Goal: Book appointment/travel/reservation

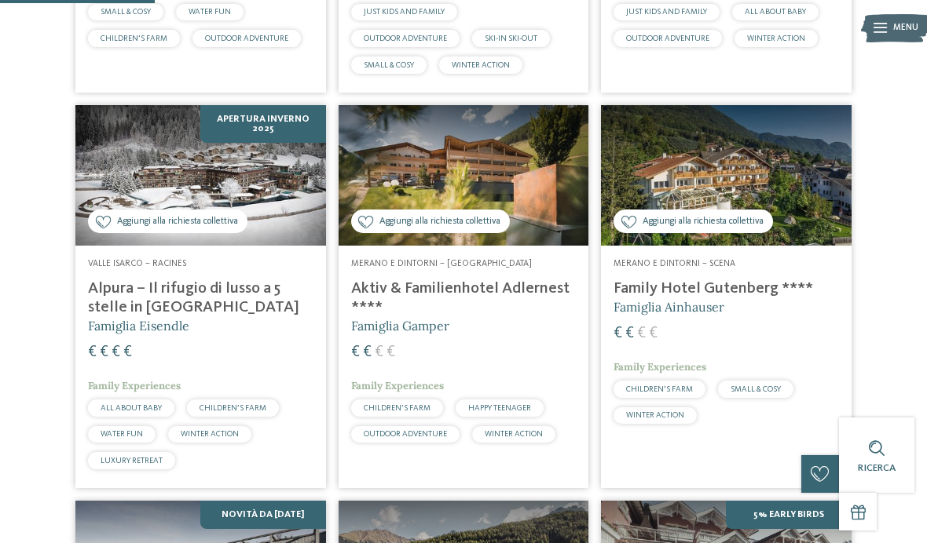
scroll to position [682, 0]
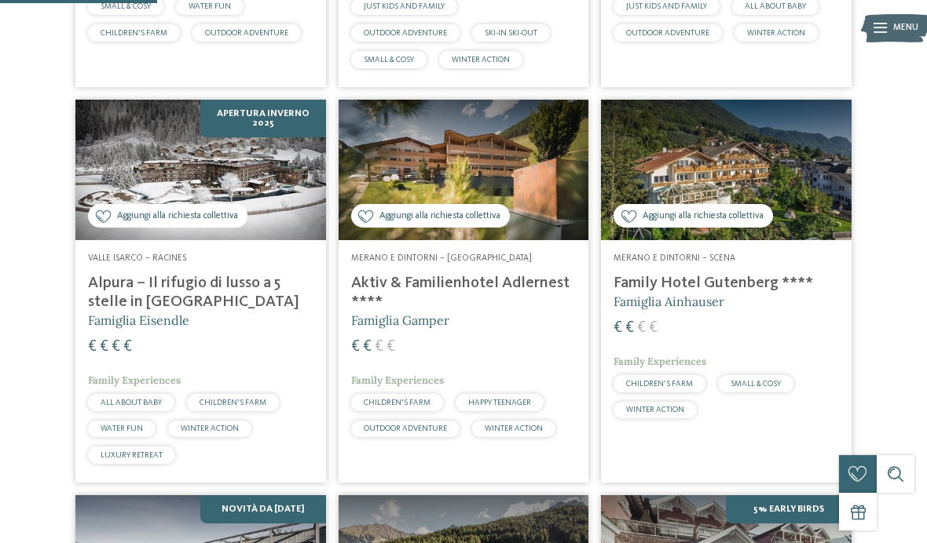
click at [793, 185] on img at bounding box center [726, 170] width 251 height 141
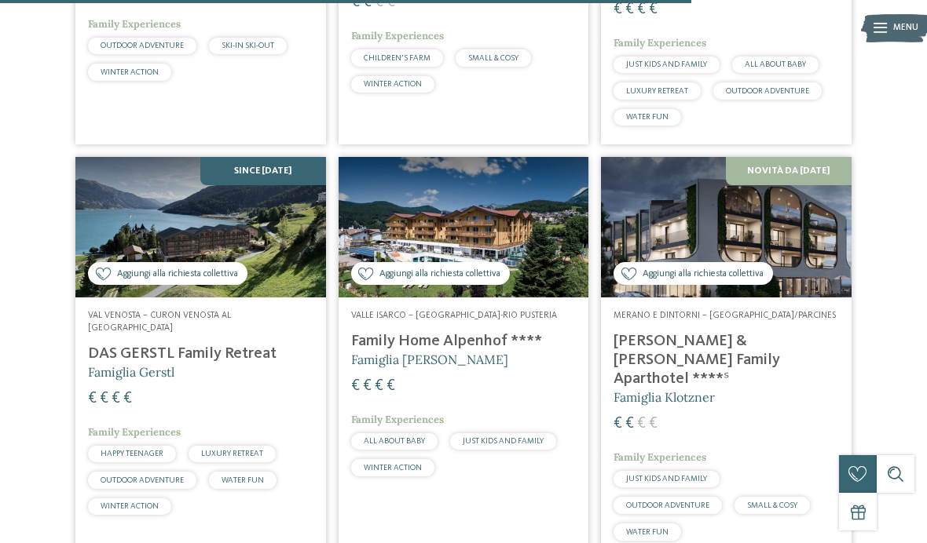
scroll to position [3001, 0]
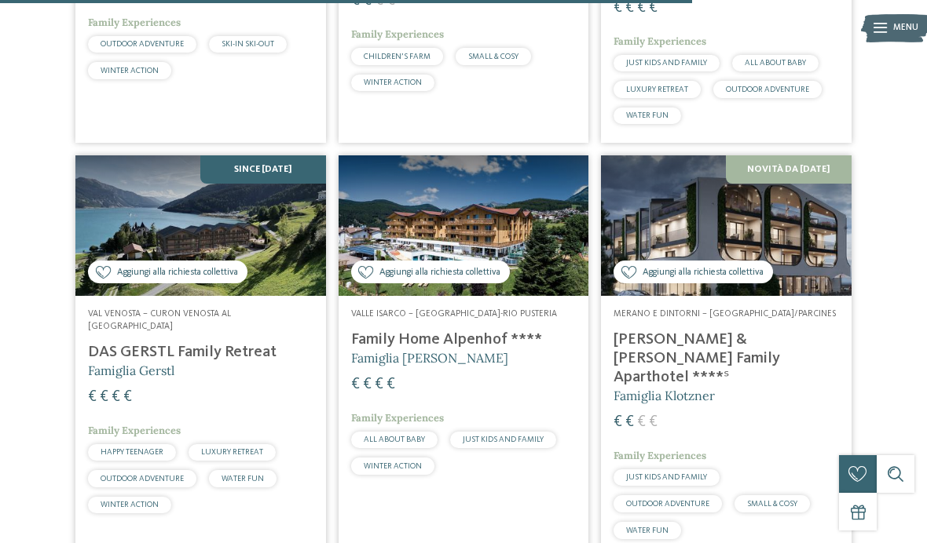
click at [773, 261] on div "Aggiungi alla richiesta collettiva Aggiunto alla richiesta collettiva" at bounding box center [692, 273] width 159 height 24
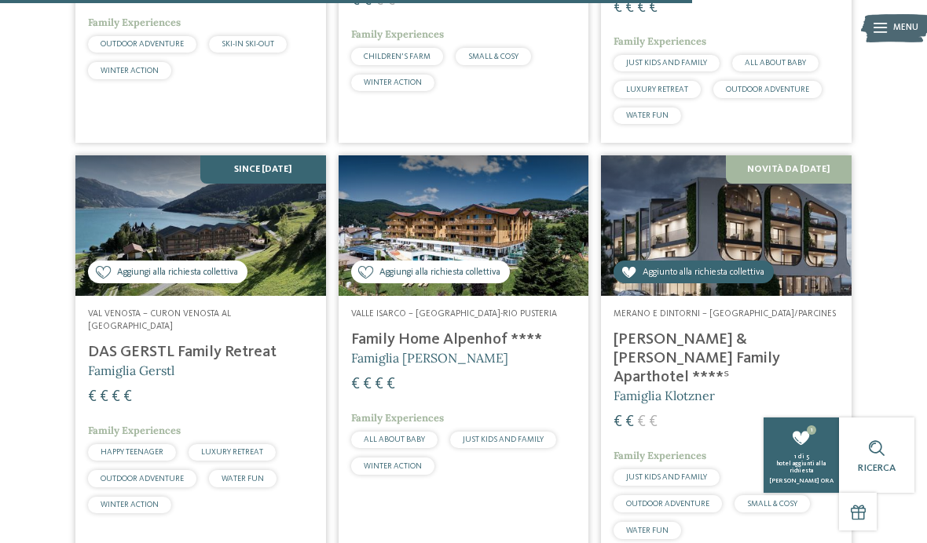
click at [708, 266] on span "Aggiunto alla richiesta collettiva" at bounding box center [703, 272] width 122 height 13
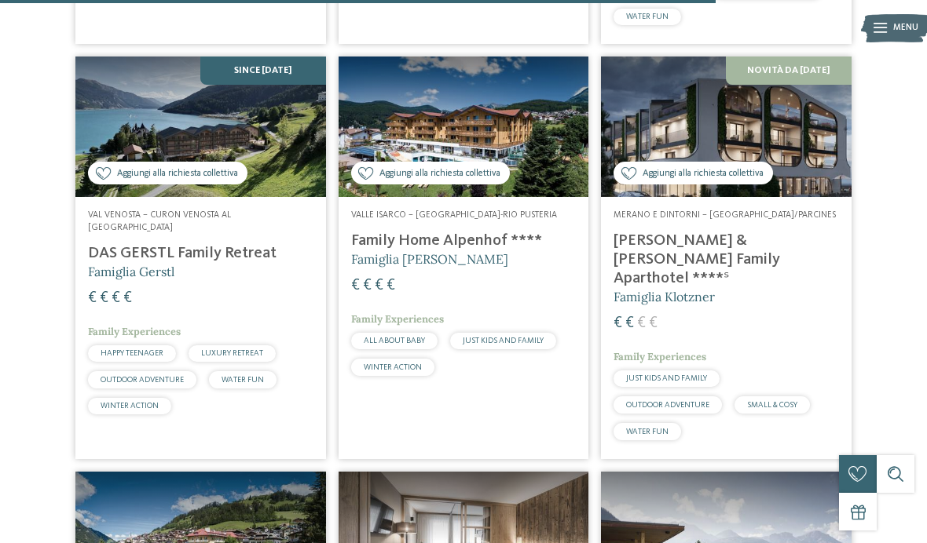
scroll to position [3114, 0]
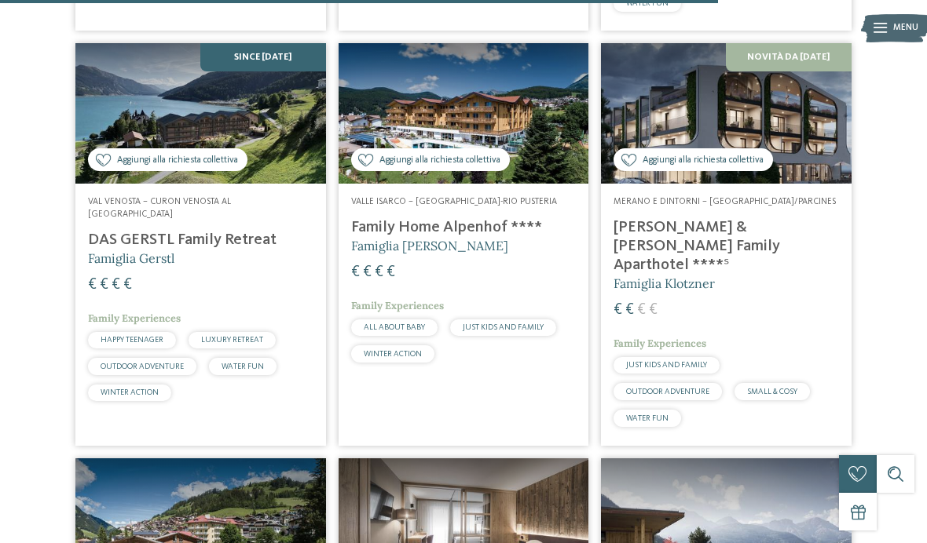
click at [810, 107] on img at bounding box center [726, 113] width 251 height 141
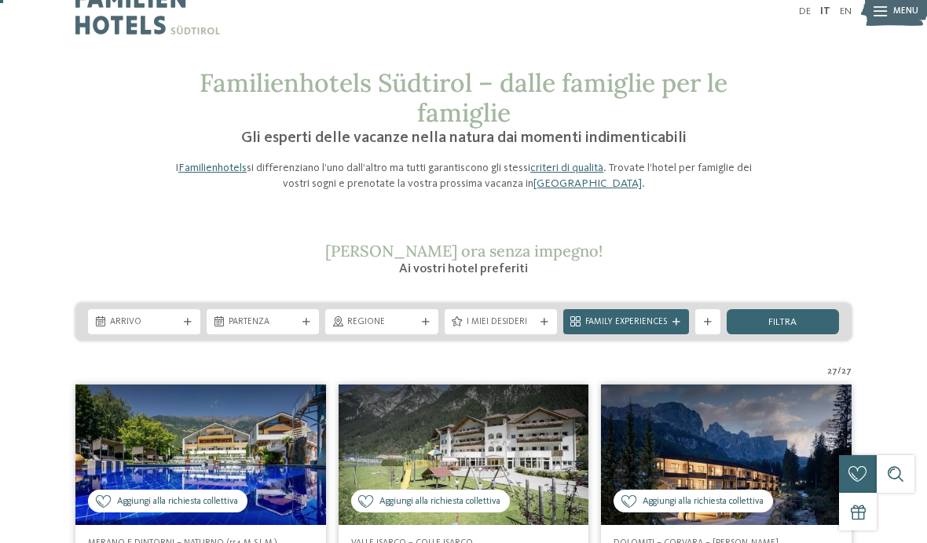
scroll to position [34, 0]
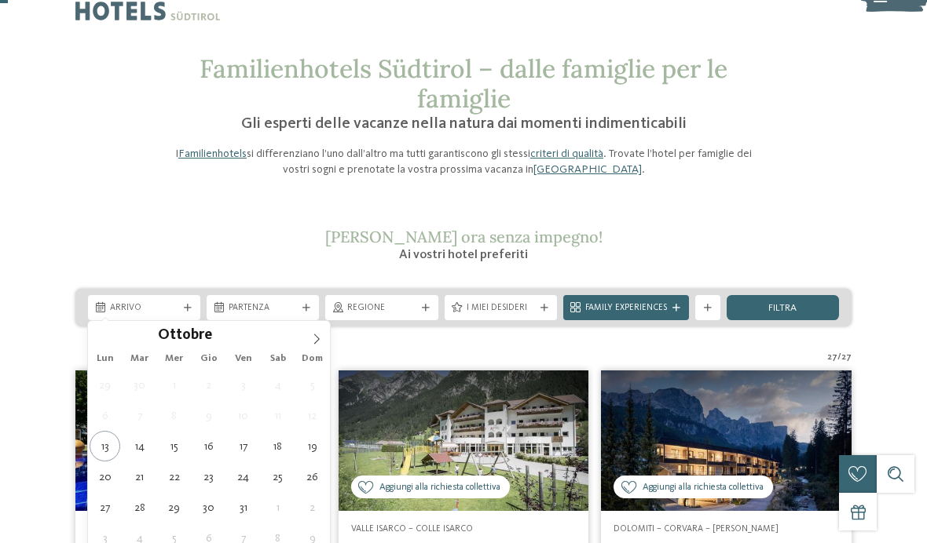
click at [315, 336] on icon at bounding box center [316, 339] width 5 height 10
type div "01.11.2025"
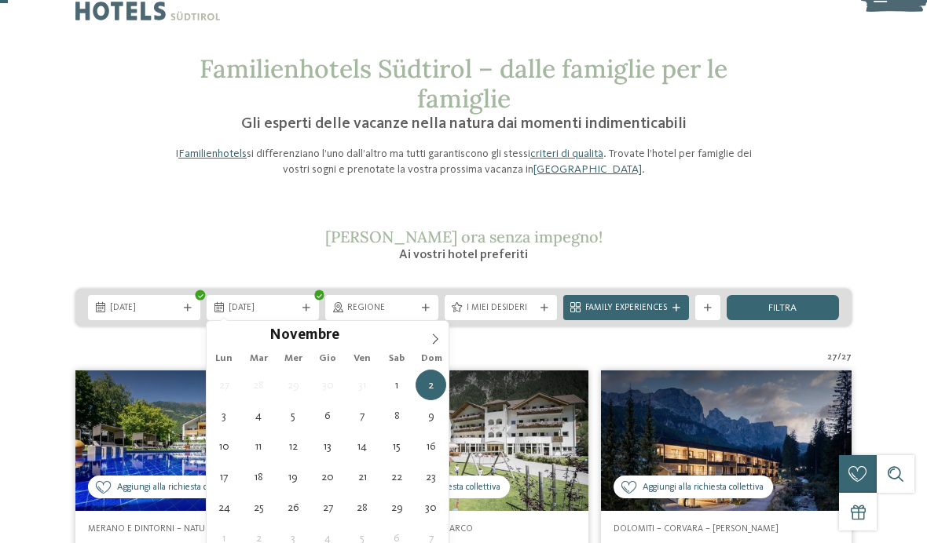
type div "04.11.2025"
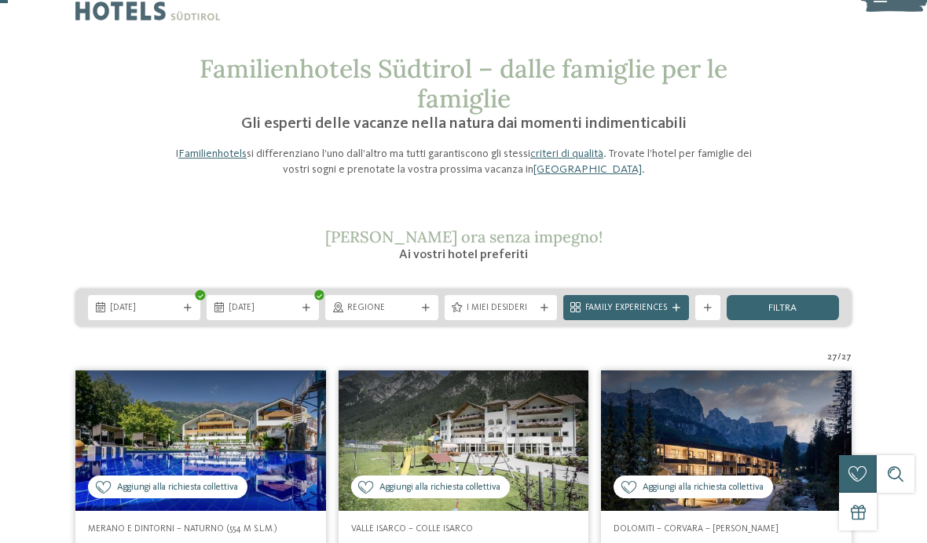
click at [798, 309] on div "filtra" at bounding box center [782, 307] width 112 height 25
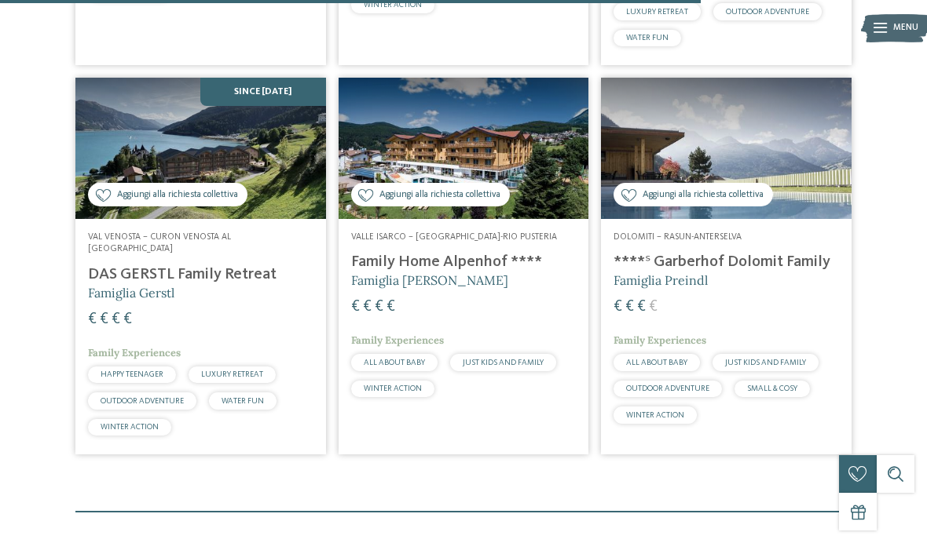
scroll to position [1987, 0]
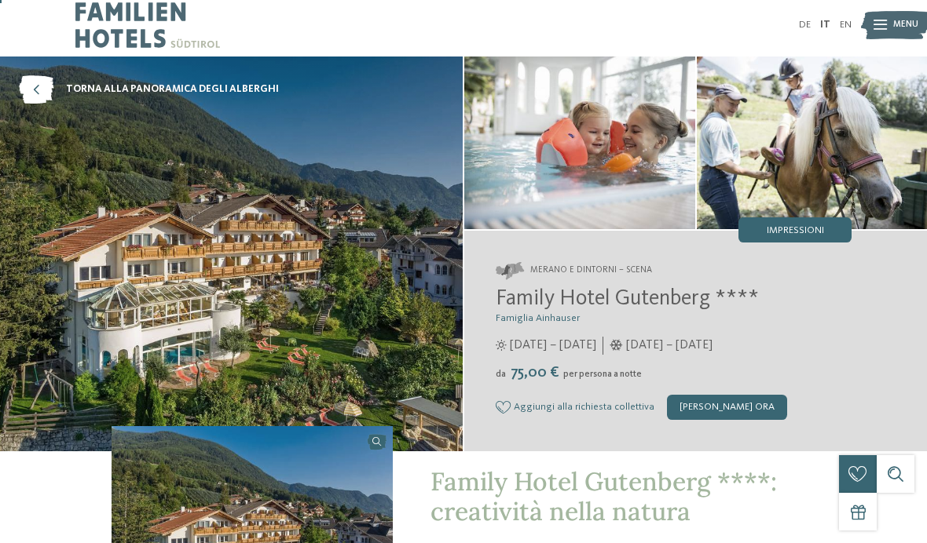
scroll to position [6, 0]
click at [409, 349] on img at bounding box center [231, 254] width 463 height 395
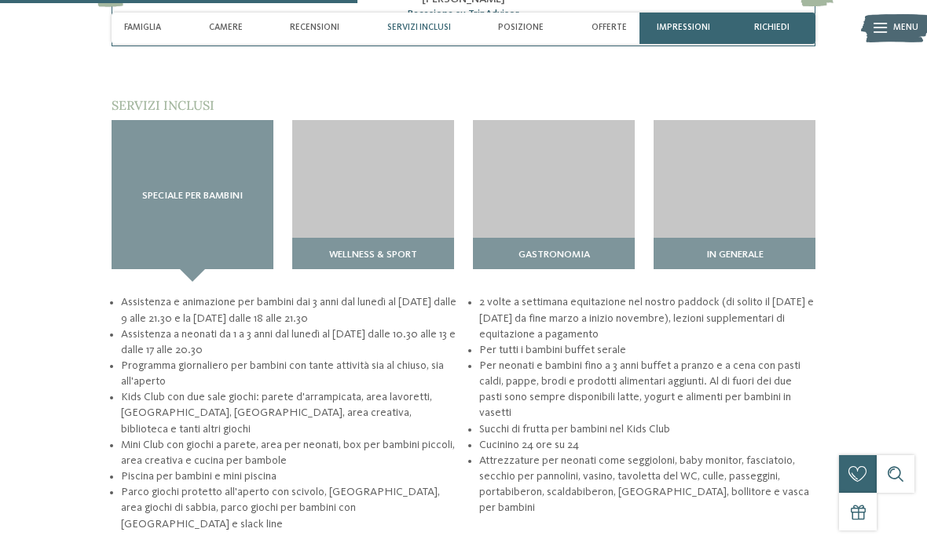
scroll to position [1526, 0]
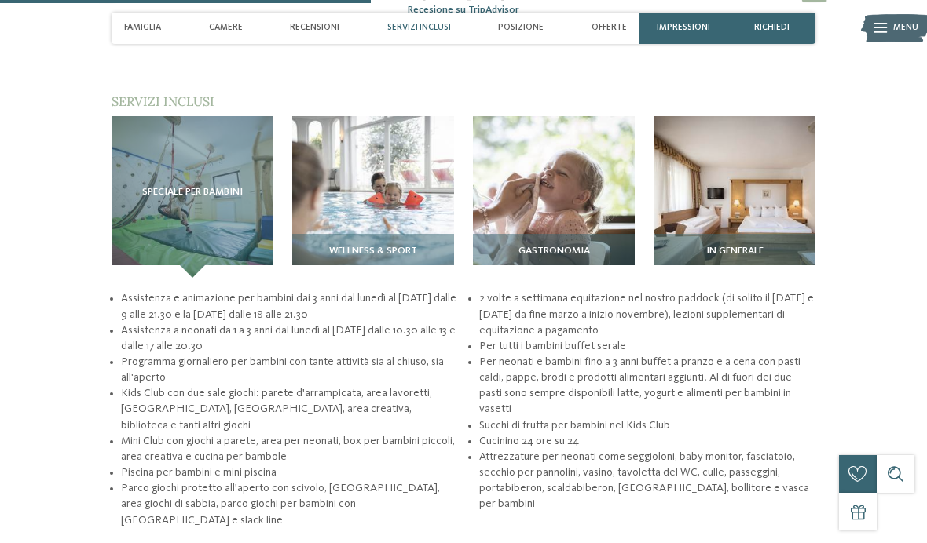
click at [411, 228] on img at bounding box center [373, 197] width 162 height 162
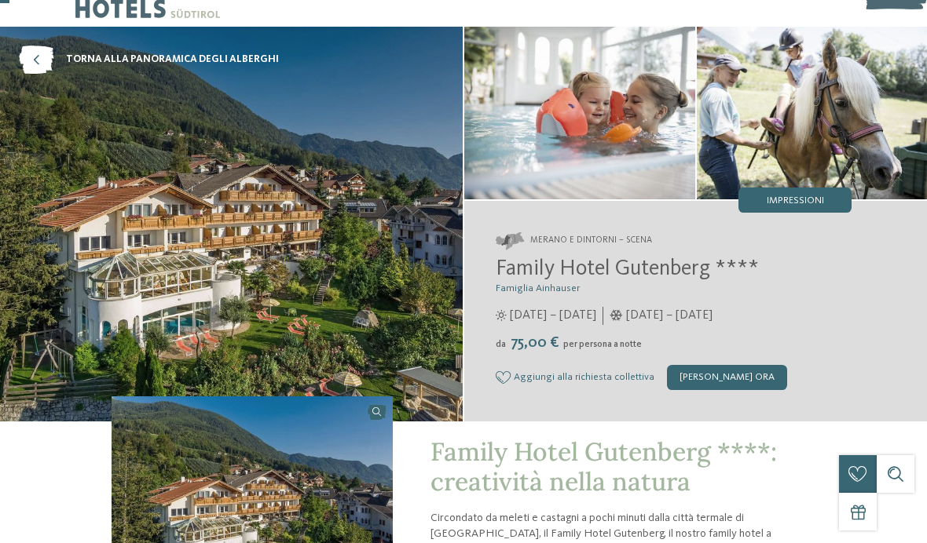
scroll to position [24, 0]
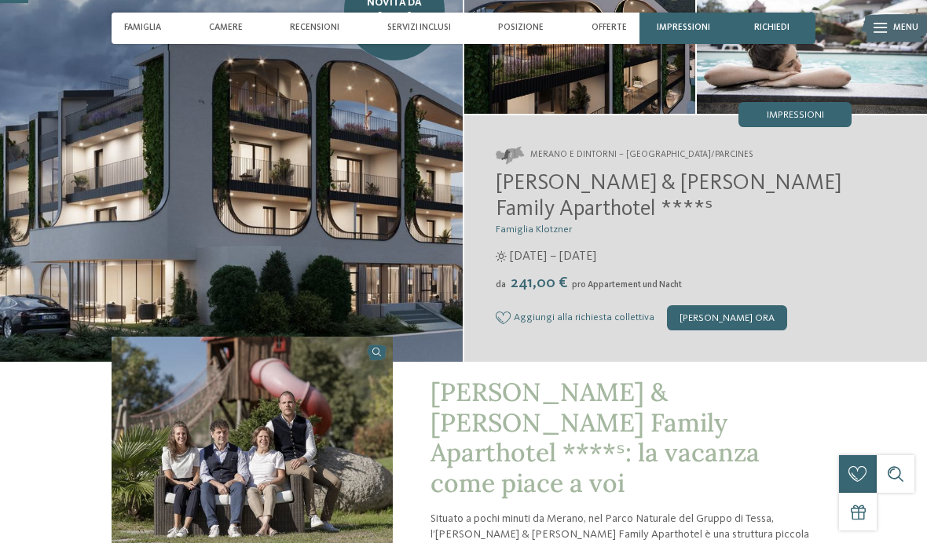
scroll to position [123, 0]
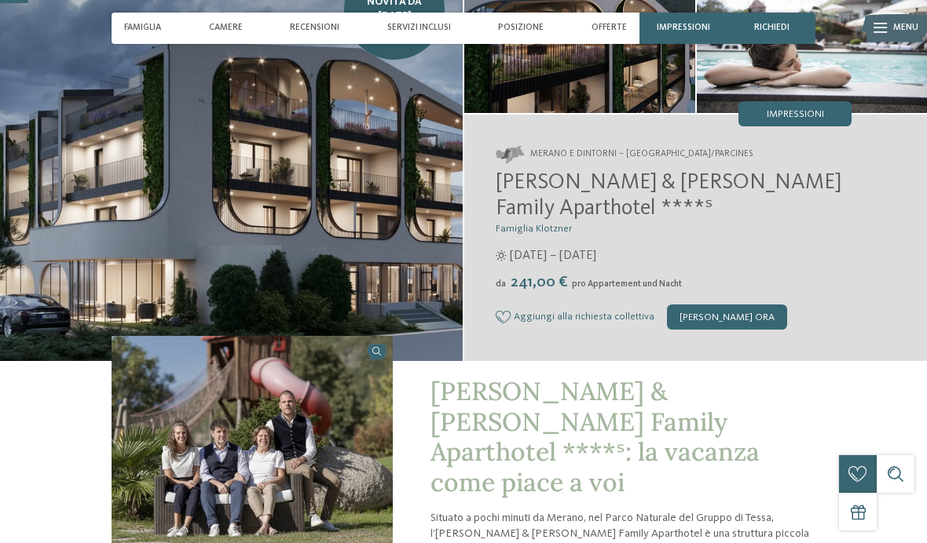
click at [163, 375] on img at bounding box center [252, 441] width 281 height 211
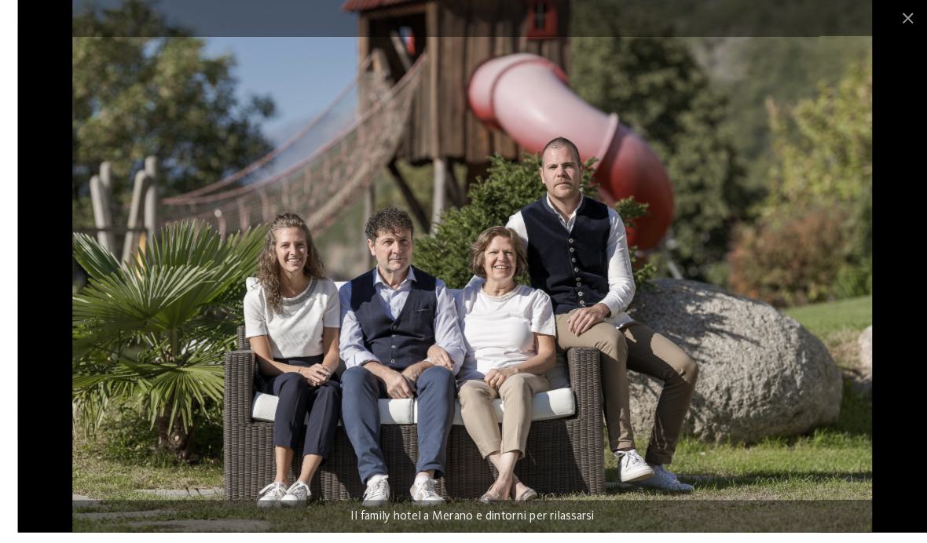
scroll to position [109, 0]
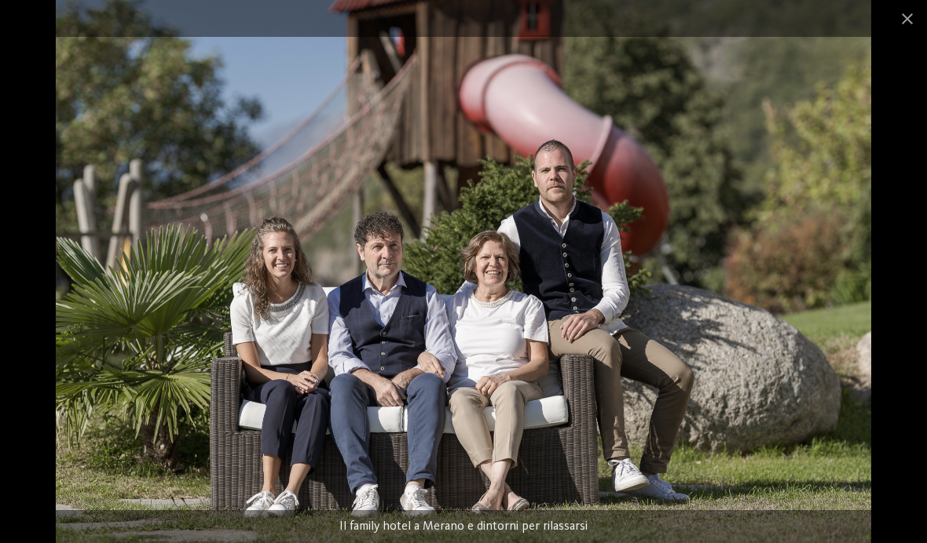
click at [889, 24] on span at bounding box center [906, 18] width 39 height 37
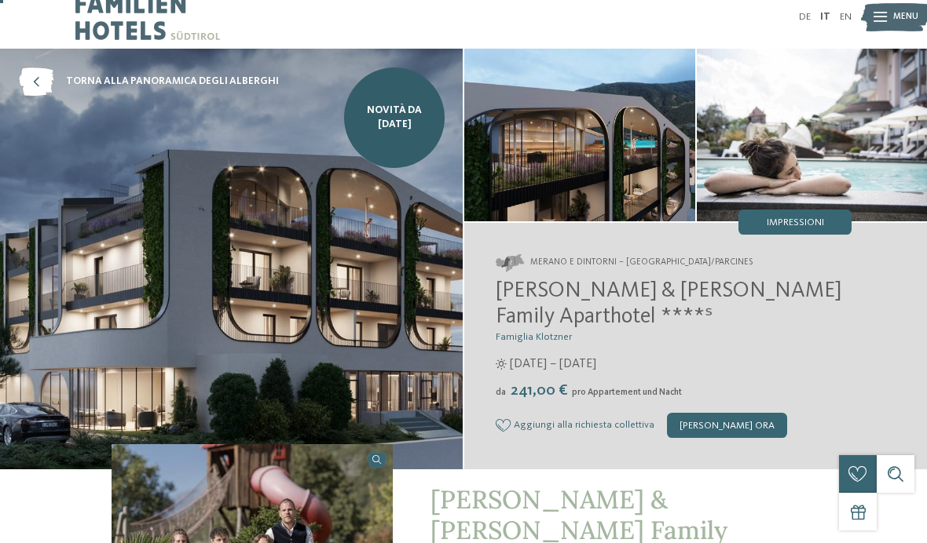
scroll to position [0, 0]
